Goal: Task Accomplishment & Management: Complete application form

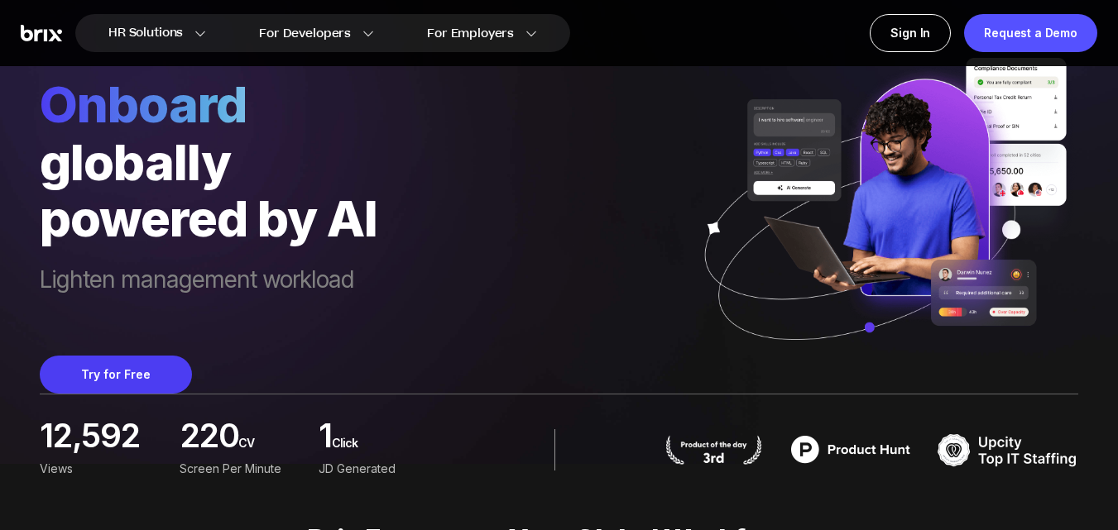
scroll to position [248, 0]
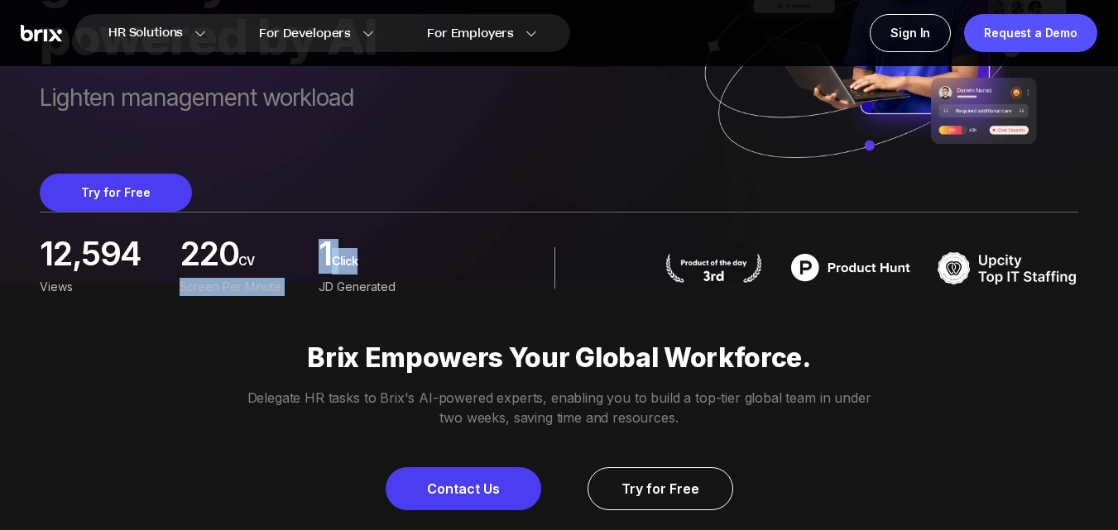
drag, startPoint x: 341, startPoint y: 254, endPoint x: 391, endPoint y: 254, distance: 50.5
click at [391, 254] on div "12,594 Views 220 CV screen per minute 1 Click JD Generated" at bounding box center [242, 267] width 405 height 57
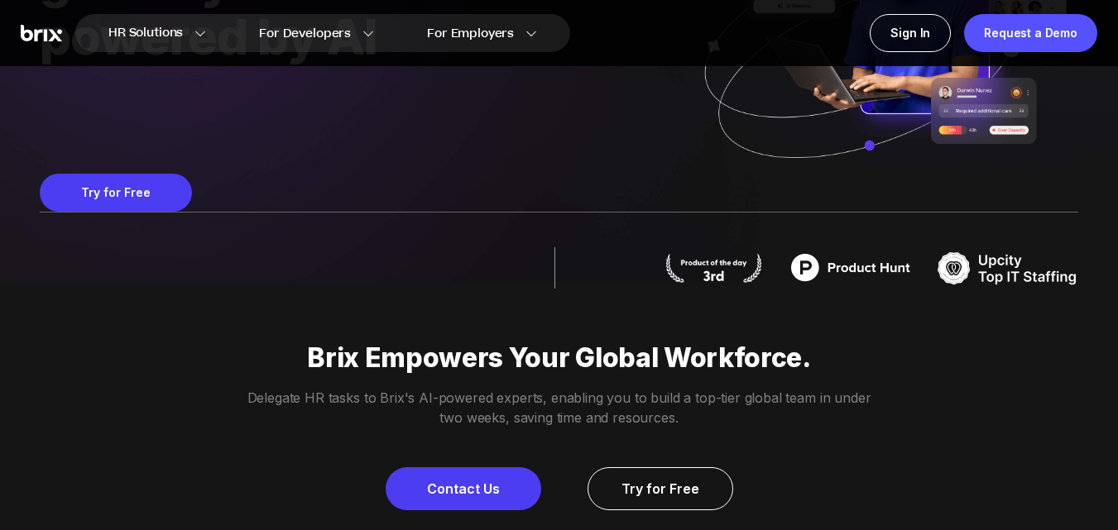
drag, startPoint x: 35, startPoint y: 252, endPoint x: 150, endPoint y: 250, distance: 115.0
click at [150, 250] on div "HR Solutions HR Solutions Recruiter HR Assistant Global Talent Network Onboardi…" at bounding box center [559, 17] width 1118 height 530
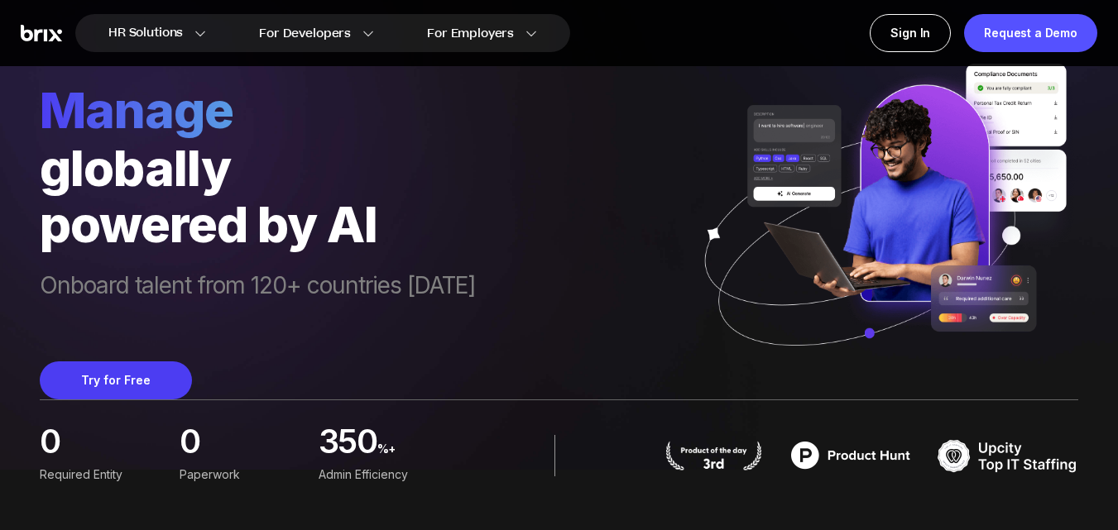
scroll to position [0, 0]
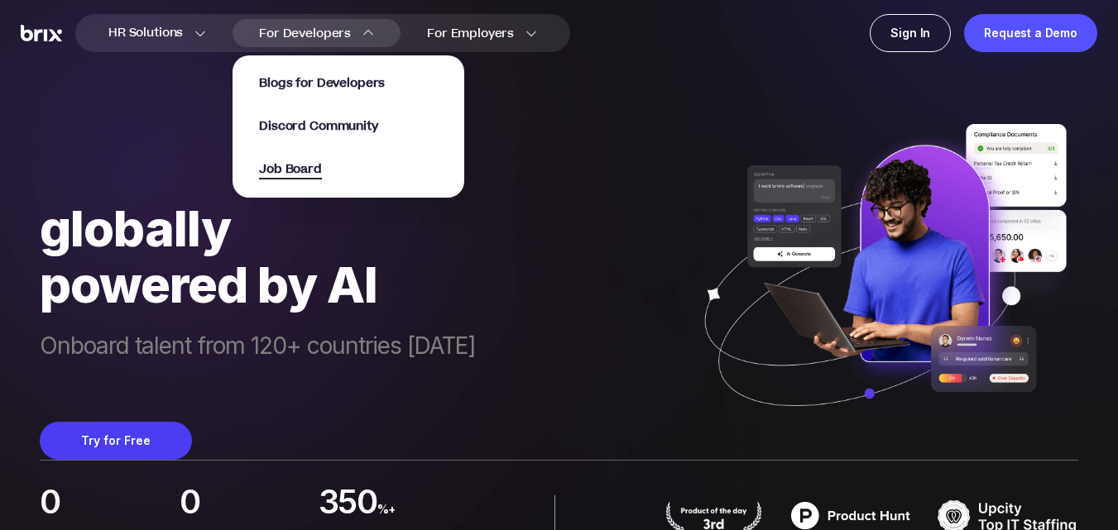
click at [287, 165] on span "Job Board" at bounding box center [290, 170] width 63 height 19
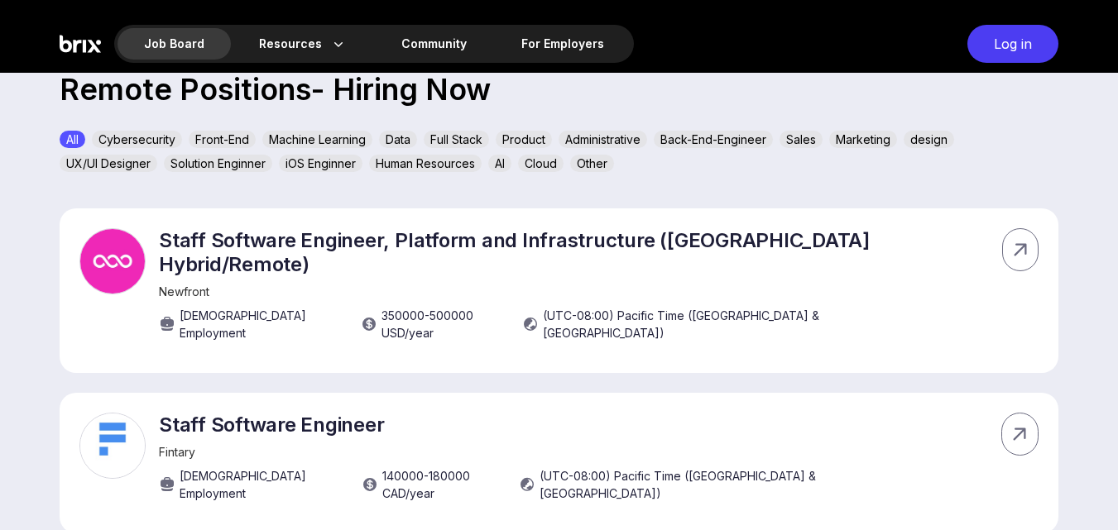
scroll to position [642, 0]
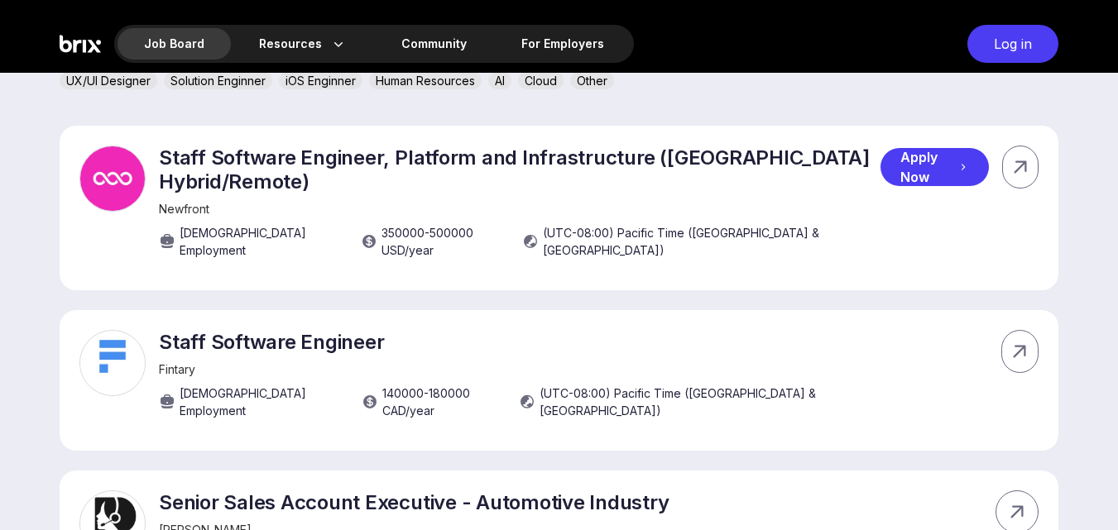
click at [917, 162] on div "Apply Now" at bounding box center [934, 167] width 108 height 38
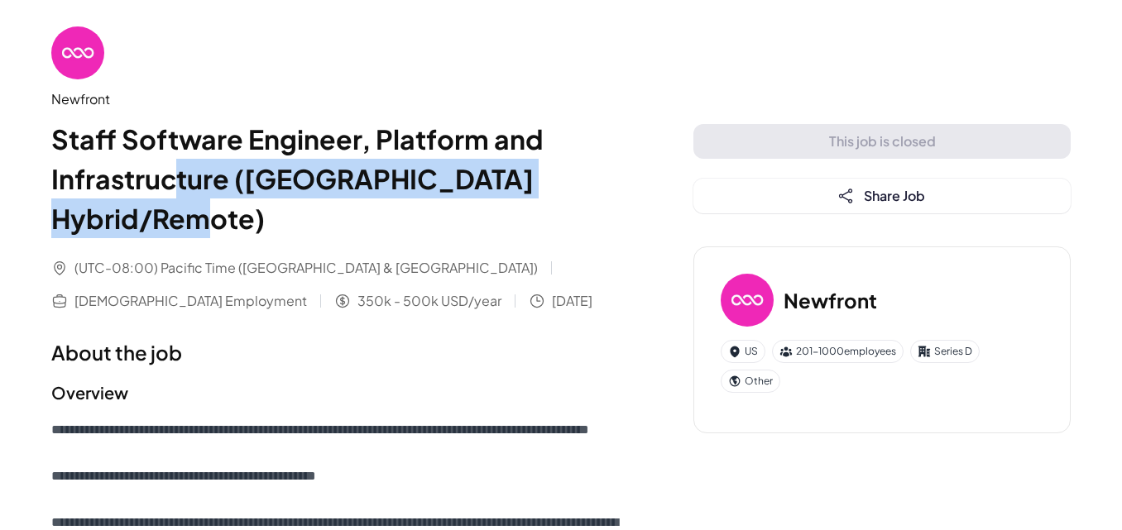
drag, startPoint x: 254, startPoint y: 199, endPoint x: 334, endPoint y: 216, distance: 82.1
click at [334, 216] on h1 "Staff Software Engineer, Platform and Infrastructure ([GEOGRAPHIC_DATA] Hybrid/…" at bounding box center [339, 178] width 576 height 119
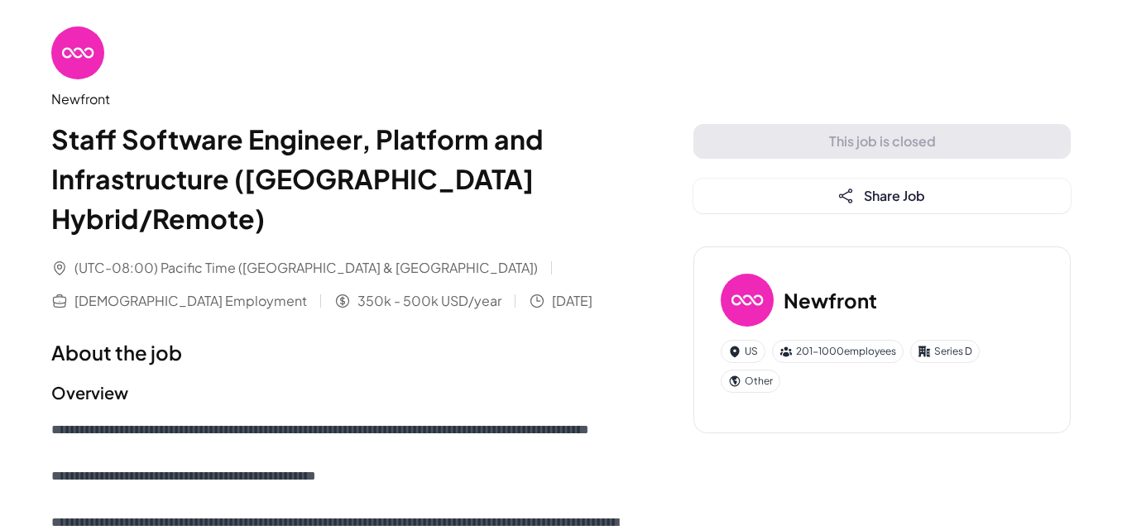
click at [390, 307] on div "(UTC-08:00) Pacific Time (US & Canada) Full-time Employment 350k - 500k USD/yea…" at bounding box center [339, 284] width 576 height 53
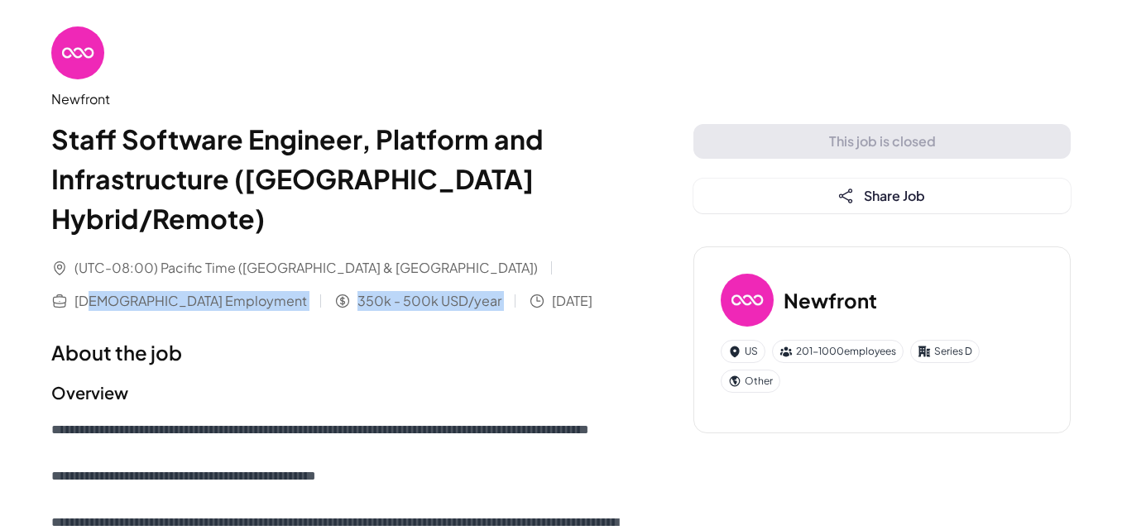
drag, startPoint x: 266, startPoint y: 290, endPoint x: 389, endPoint y: 294, distance: 122.5
click at [389, 294] on div "(UTC-08:00) Pacific Time (US & Canada) Full-time Employment 350k - 500k USD/yea…" at bounding box center [339, 284] width 576 height 53
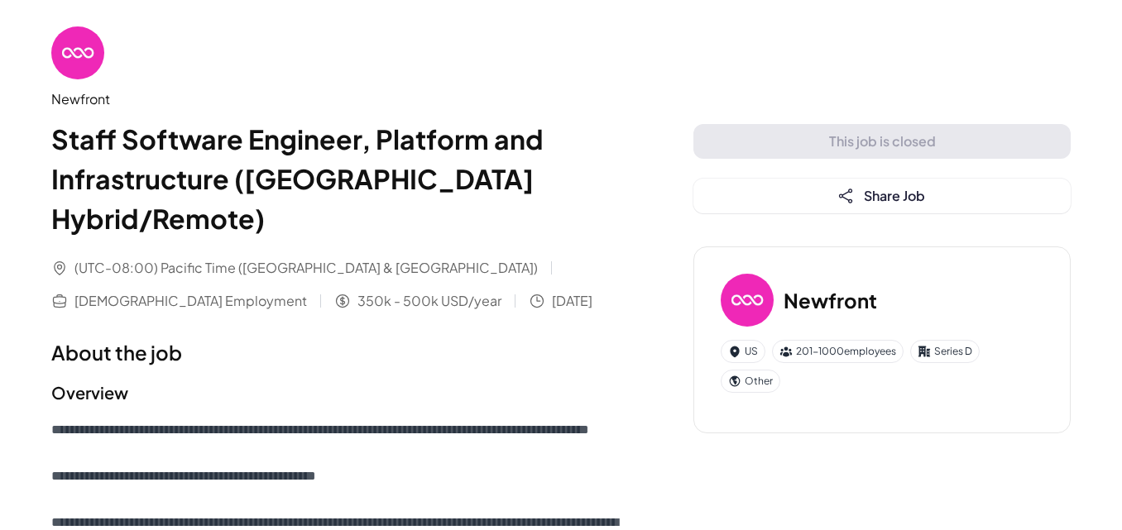
click at [336, 343] on h1 "About the job" at bounding box center [339, 353] width 576 height 30
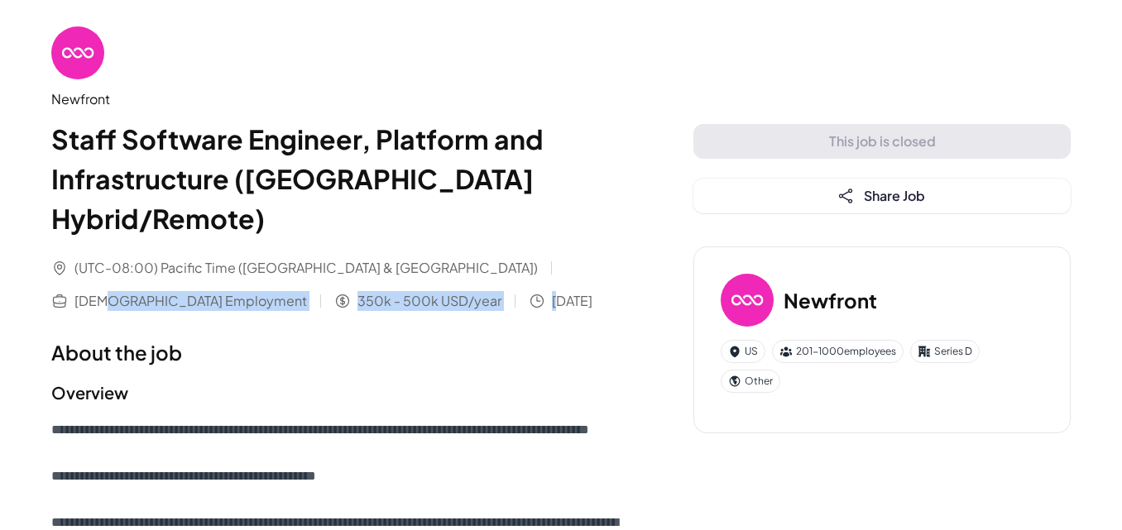
drag, startPoint x: 316, startPoint y: 306, endPoint x: 395, endPoint y: 309, distance: 79.5
click at [395, 309] on div "(UTC-08:00) Pacific Time (US & Canada) Full-time Employment 350k - 500k USD/yea…" at bounding box center [339, 284] width 576 height 53
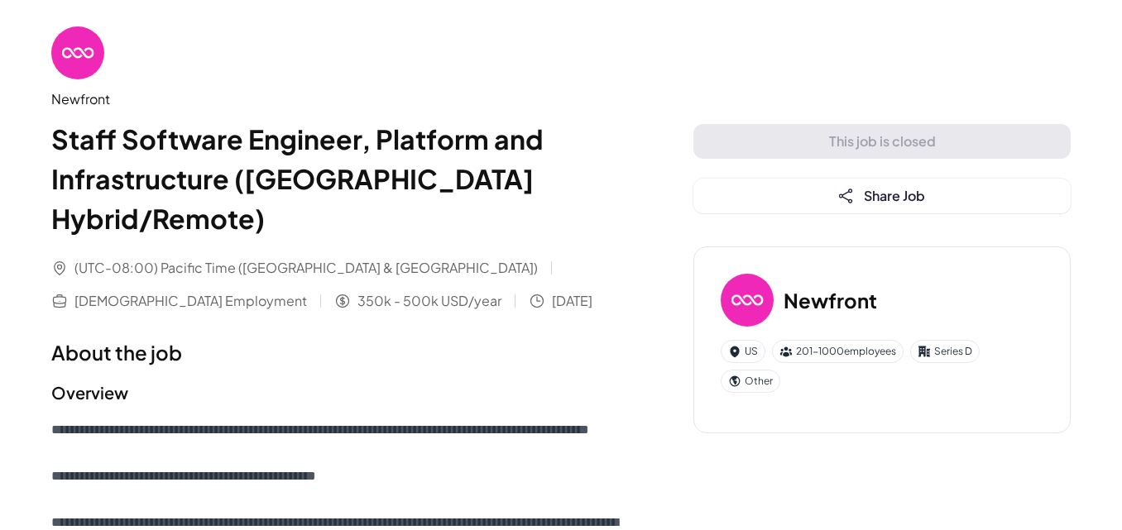
click at [362, 340] on h1 "About the job" at bounding box center [339, 353] width 576 height 30
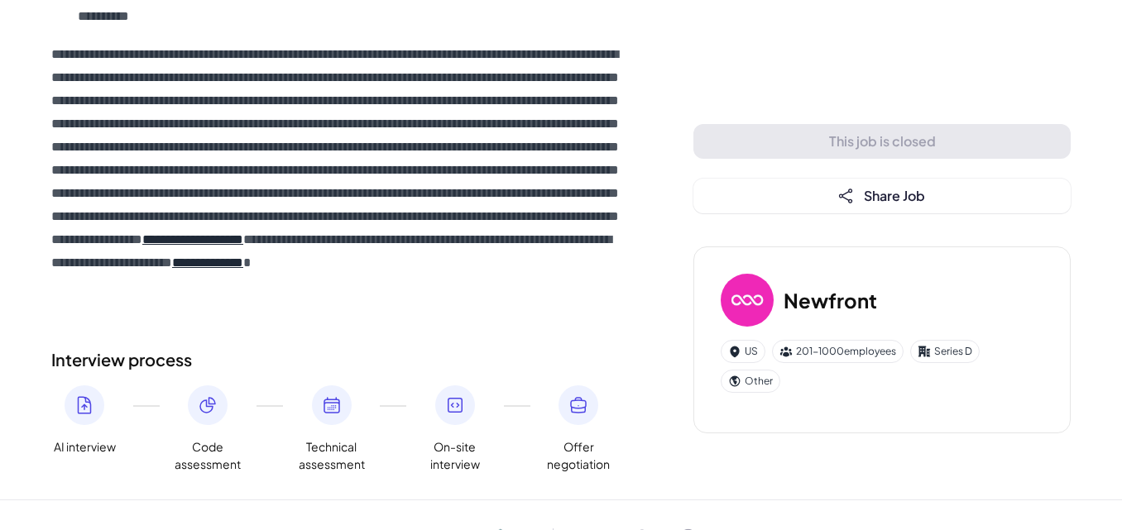
scroll to position [2821, 0]
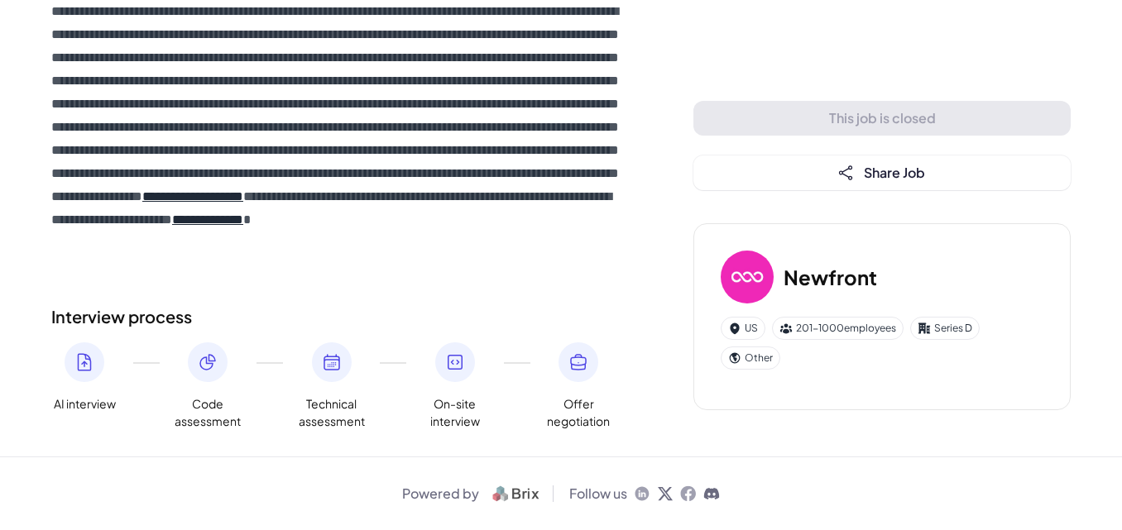
click at [712, 493] on icon at bounding box center [711, 494] width 15 height 12
